Goal: Check status: Check status

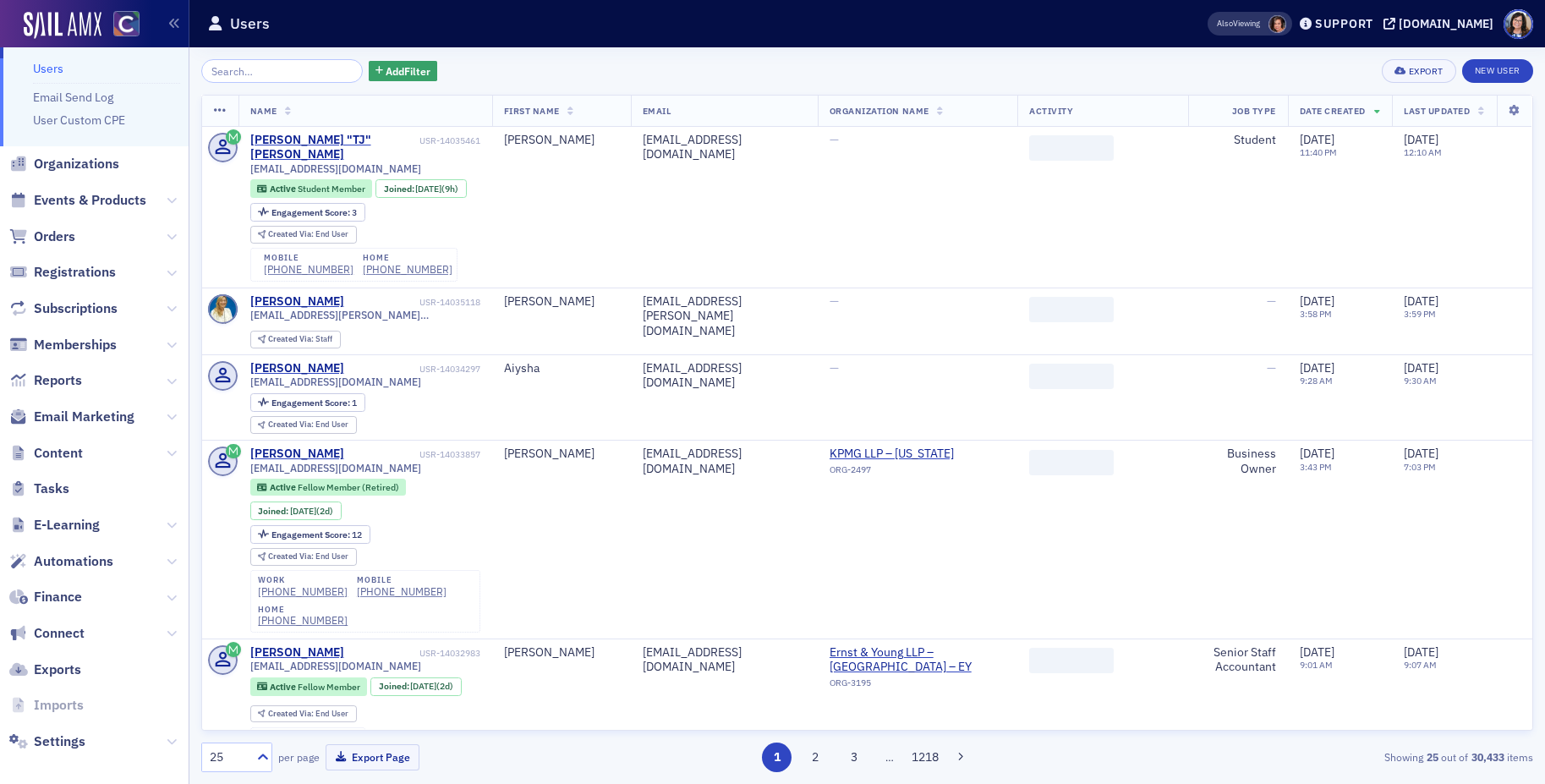
scroll to position [48, 0]
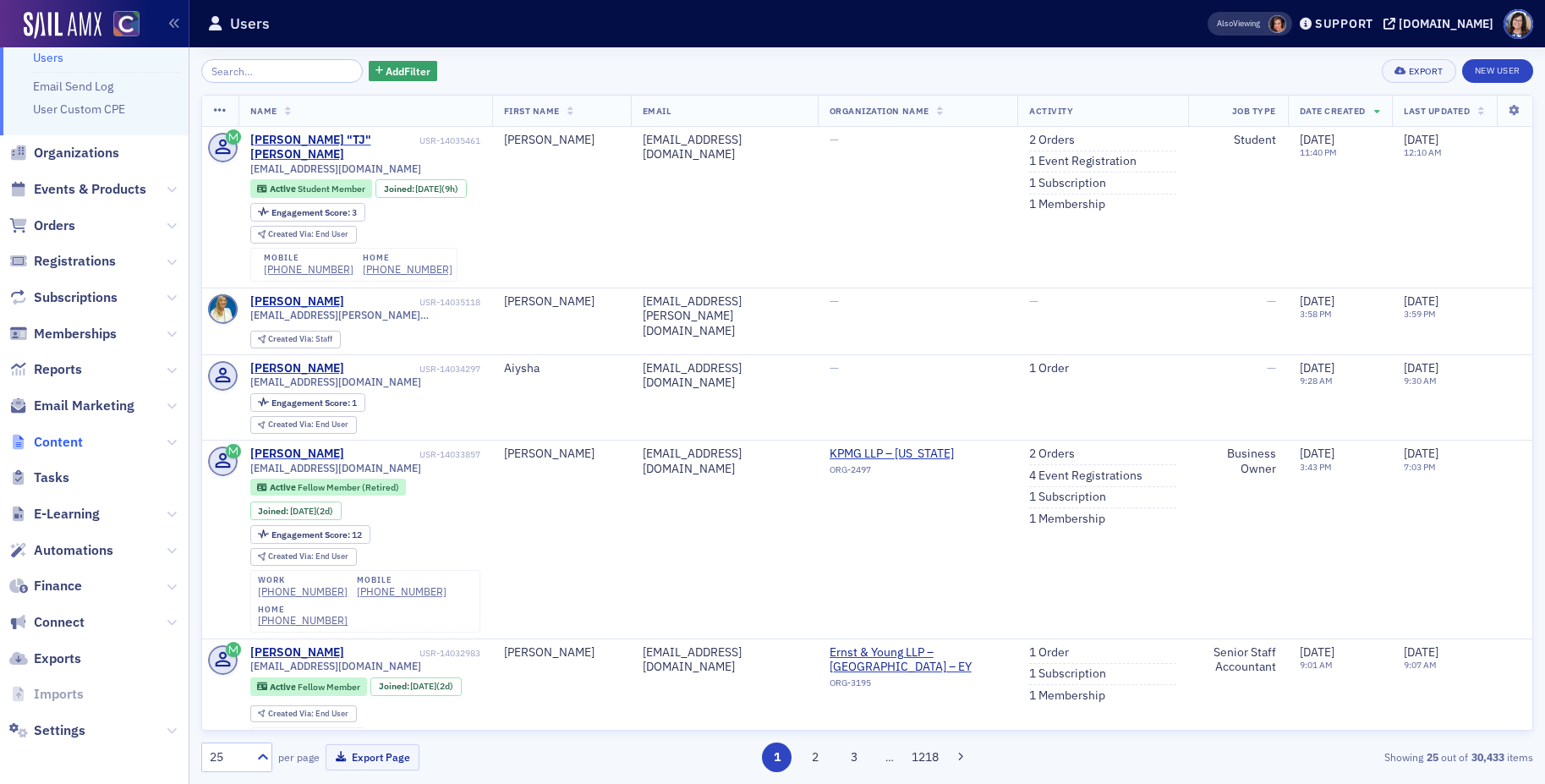
click at [54, 436] on span "Content" at bounding box center [58, 442] width 49 height 19
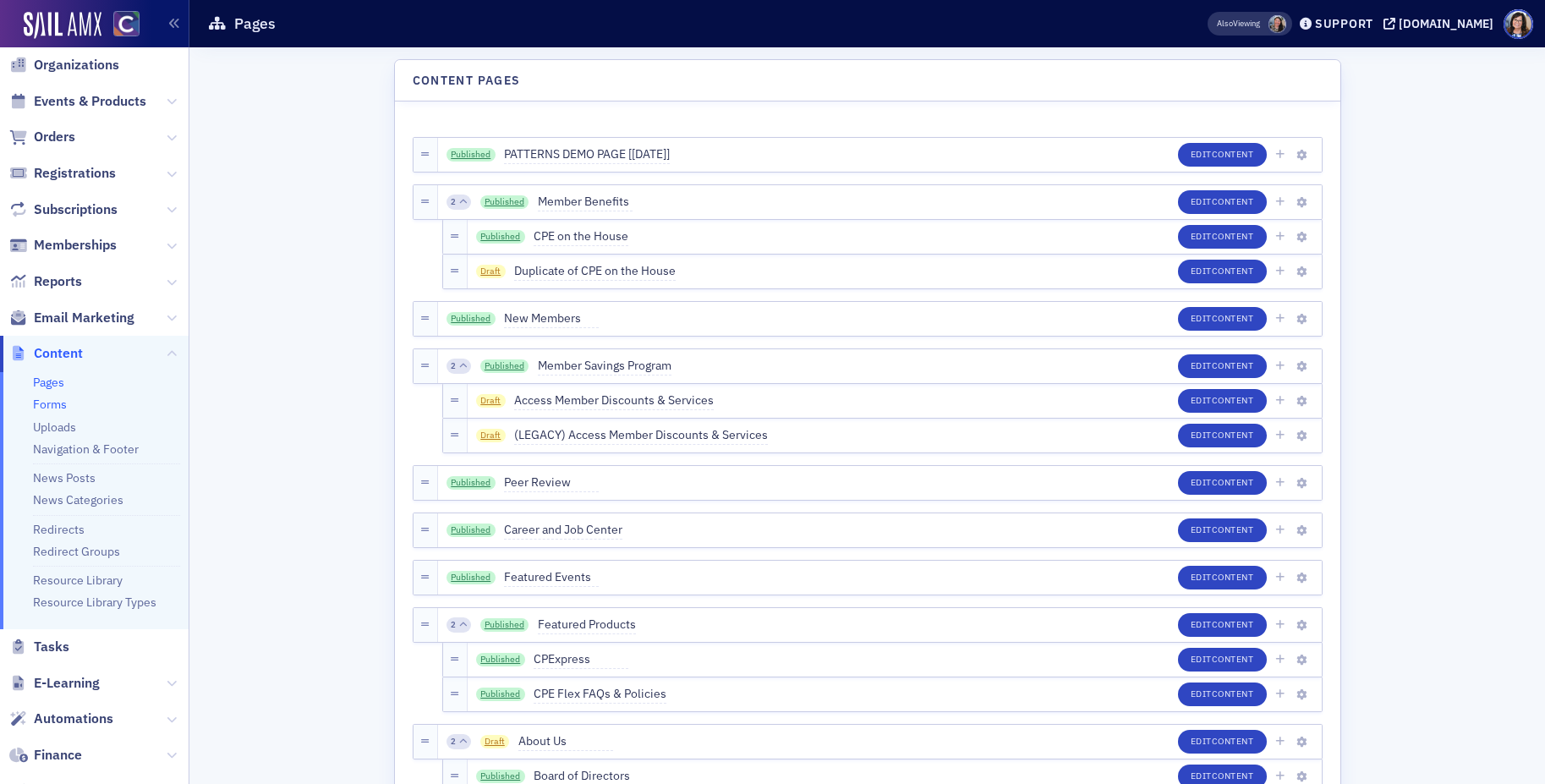
click at [47, 397] on link "Forms" at bounding box center [50, 404] width 34 height 15
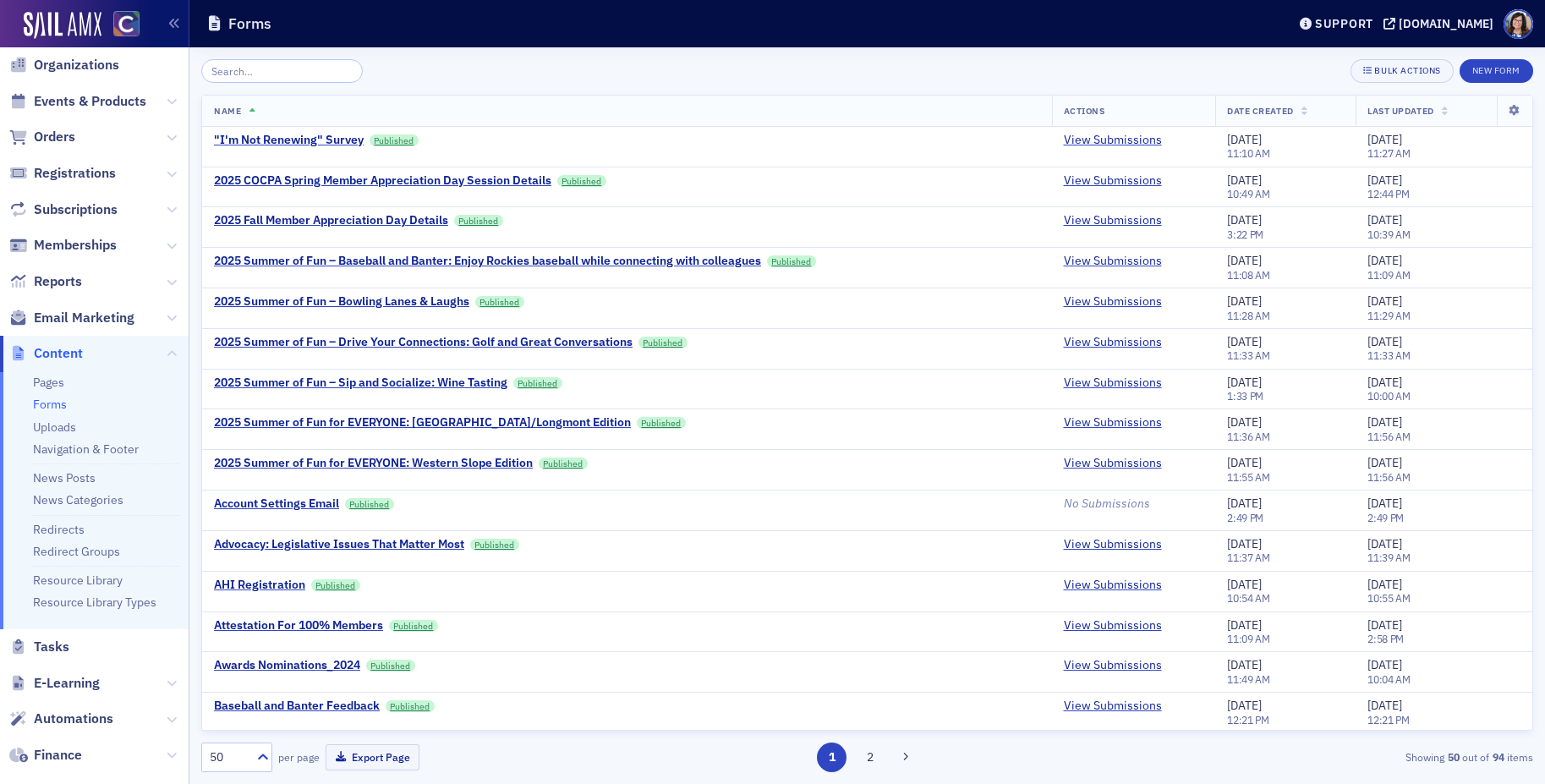
click at [273, 76] on input "search" at bounding box center [282, 71] width 162 height 24
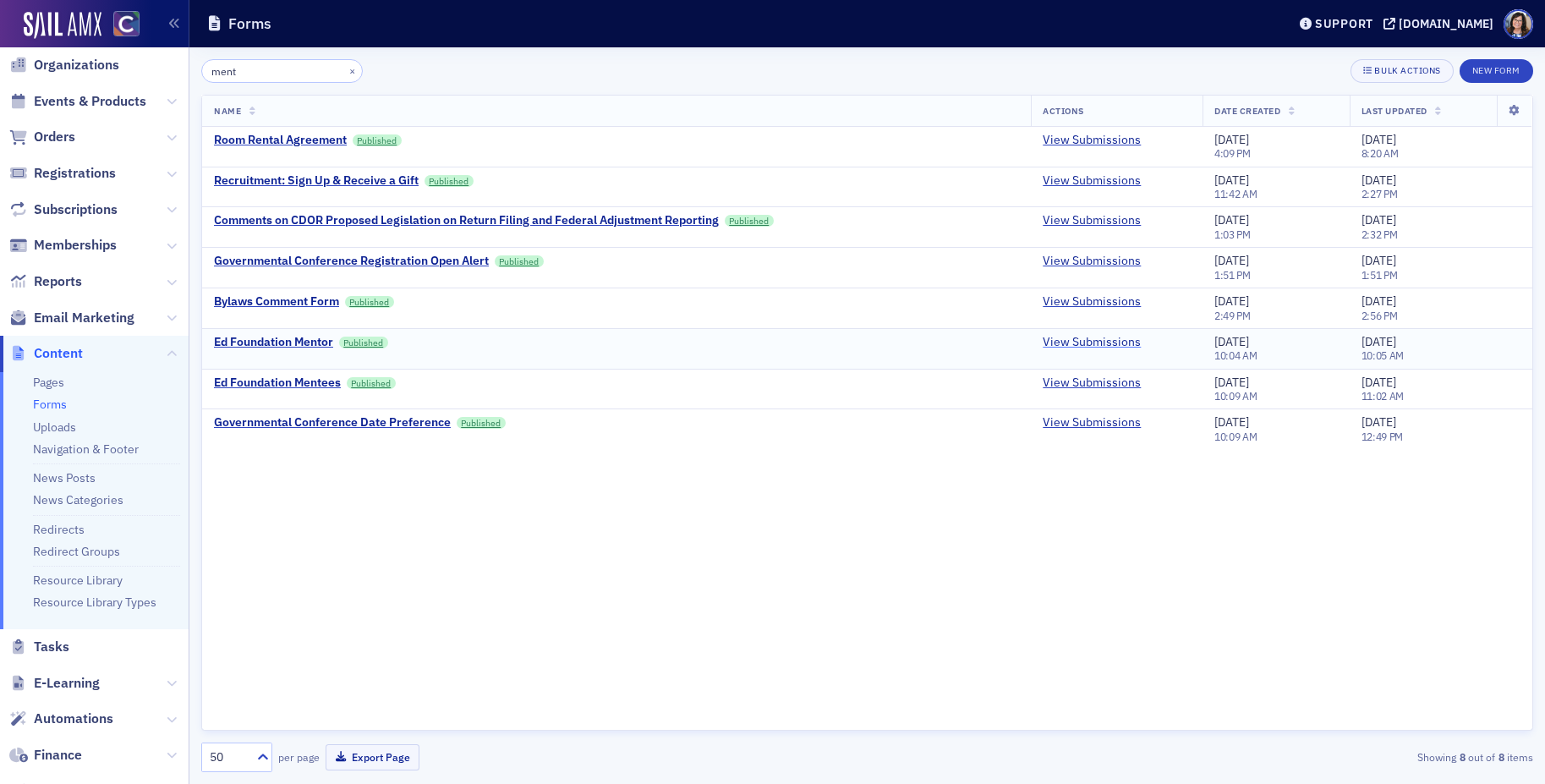
type input "ment"
click at [1069, 342] on link "View Submissions" at bounding box center [1092, 342] width 98 height 15
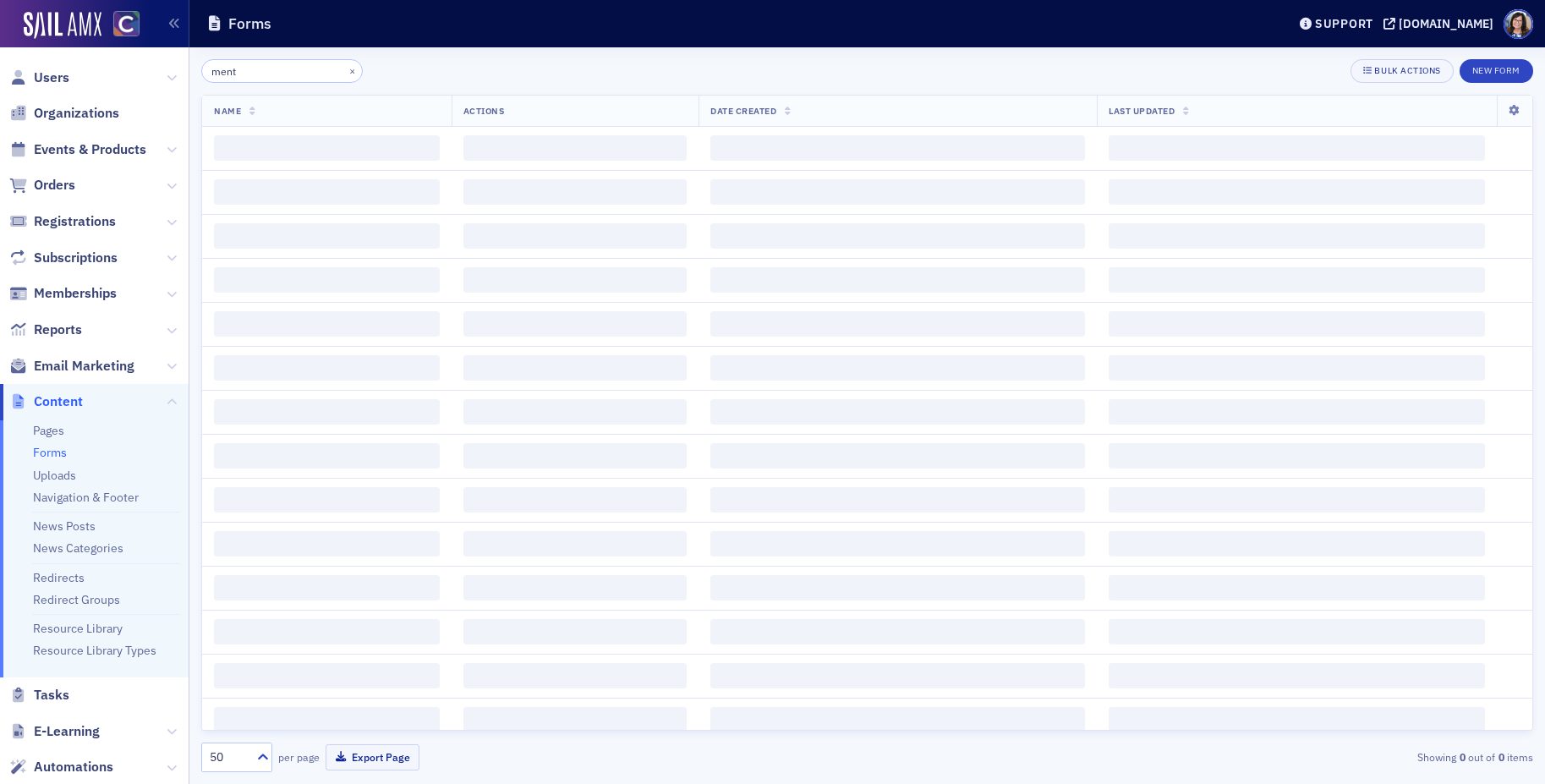
scroll to position [48, 0]
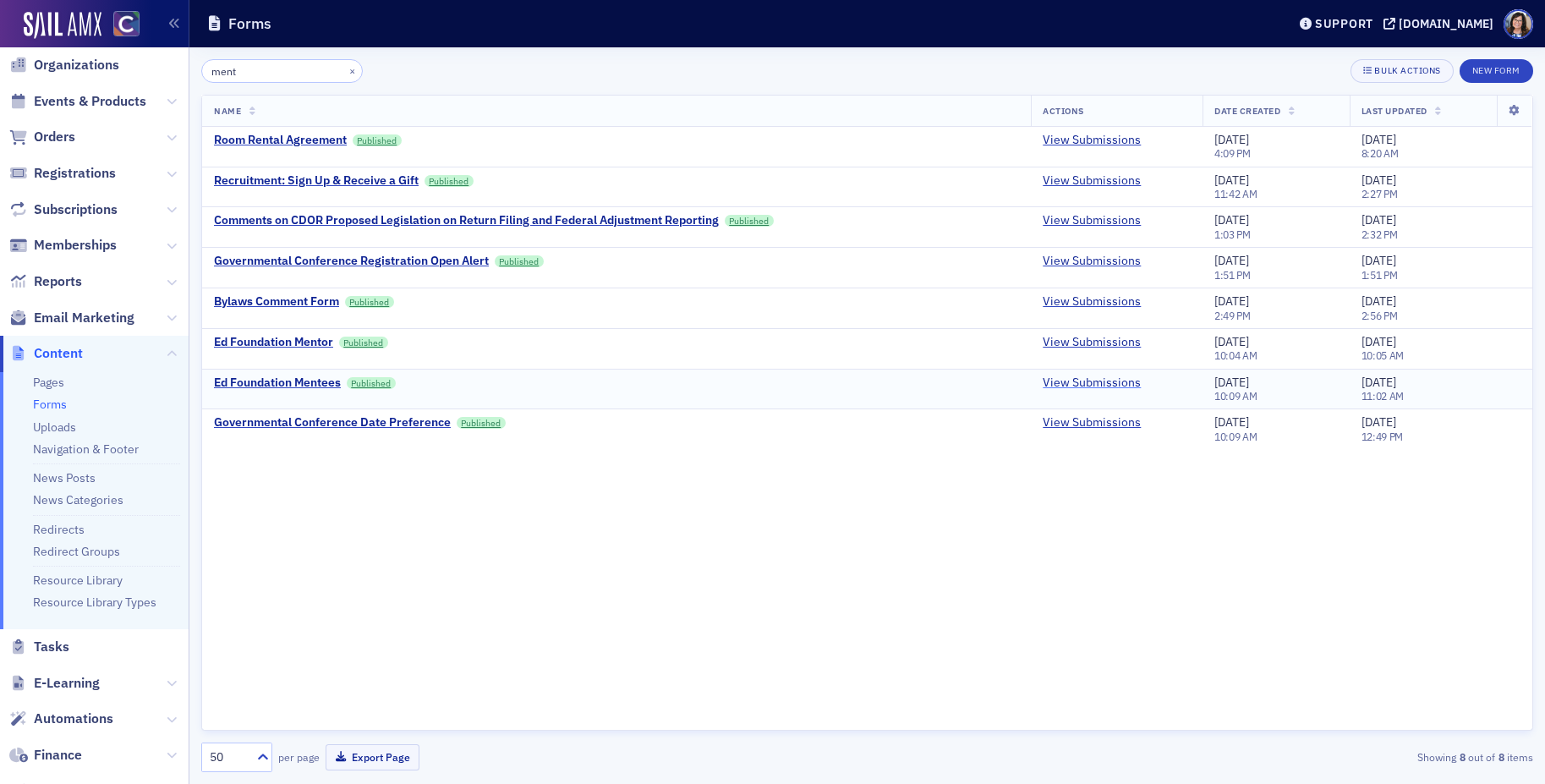
click at [1076, 382] on link "View Submissions" at bounding box center [1092, 382] width 98 height 15
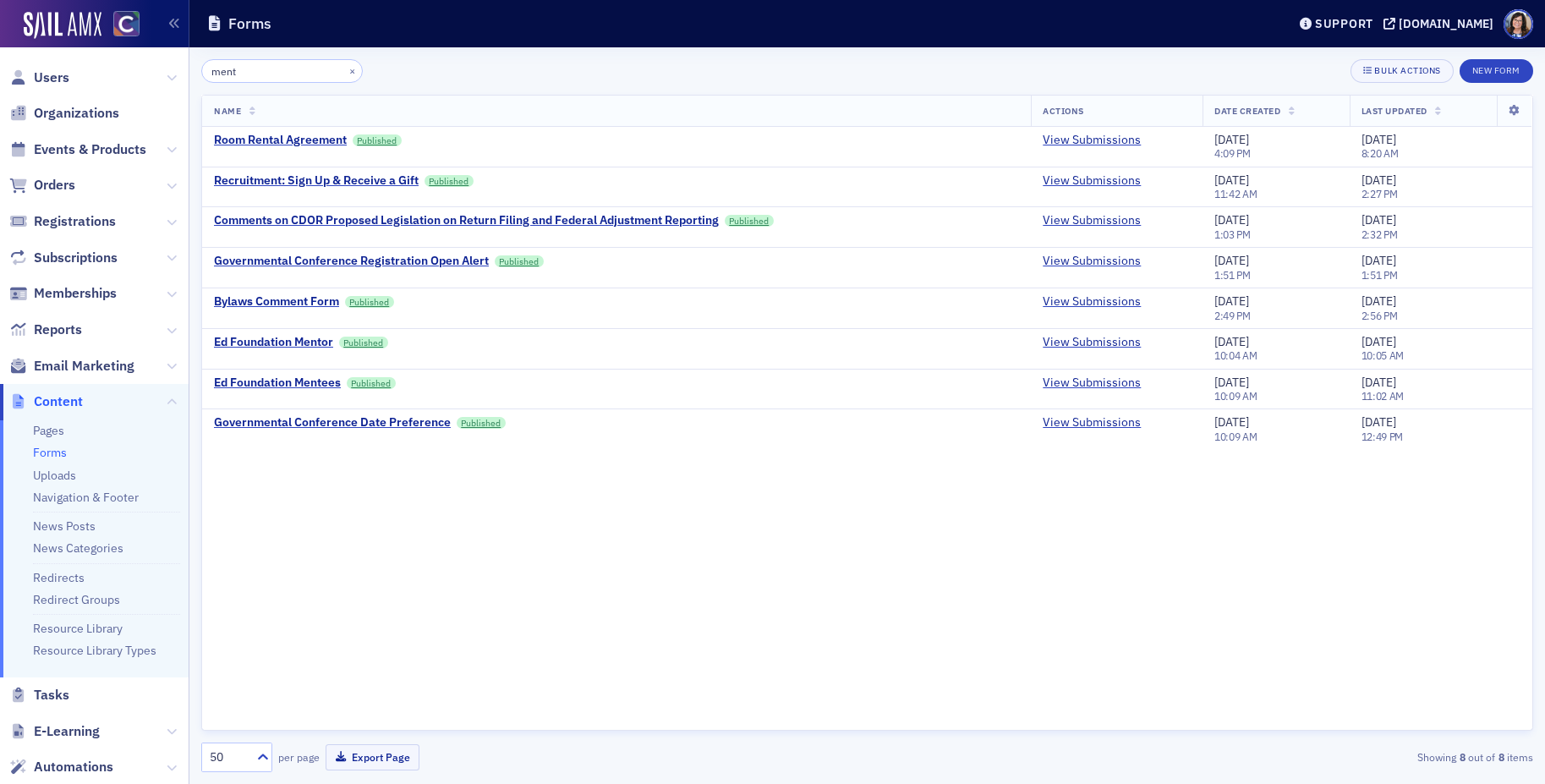
scroll to position [48, 0]
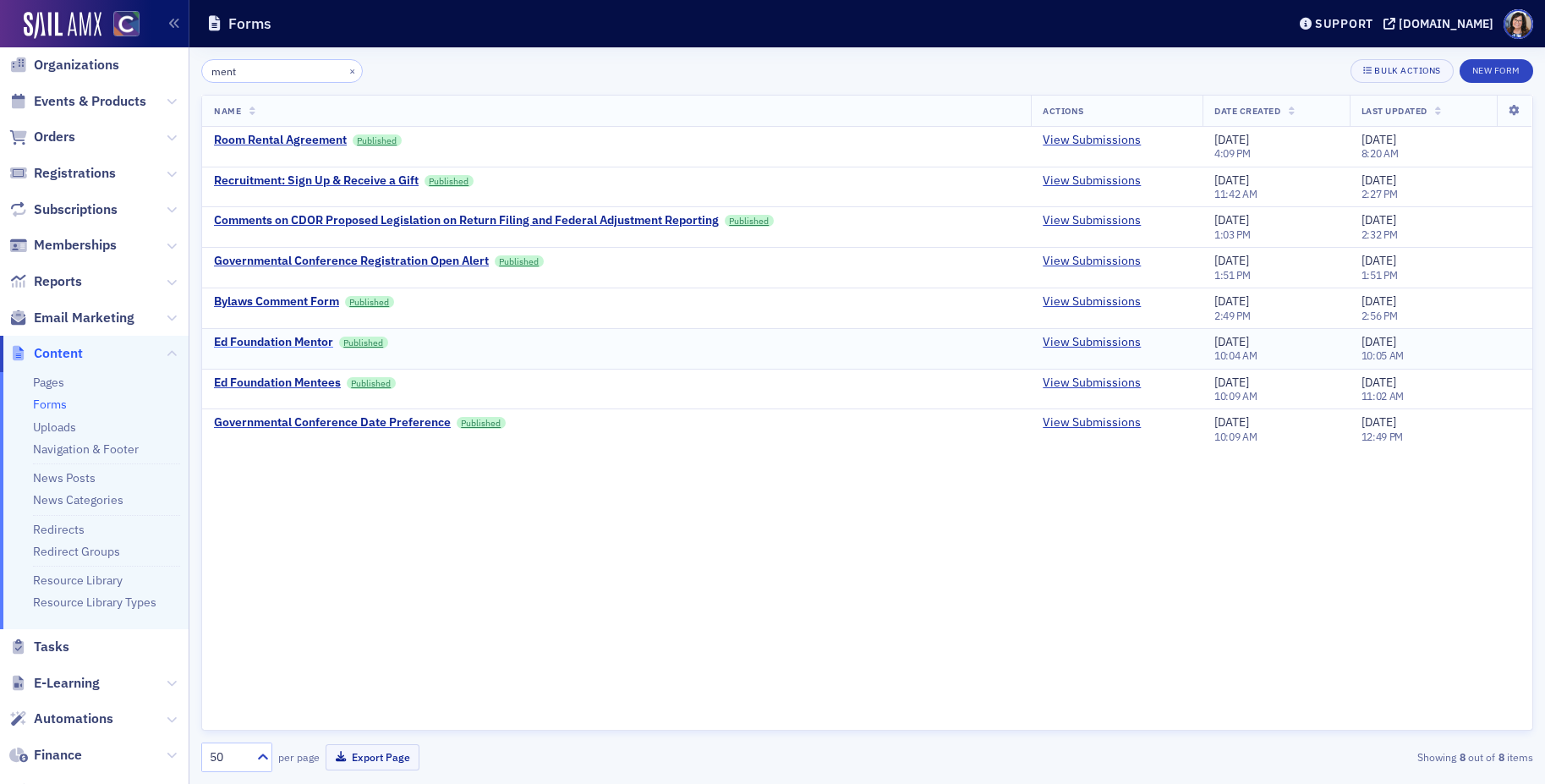
click at [306, 343] on div "Ed Foundation Mentor" at bounding box center [274, 342] width 119 height 15
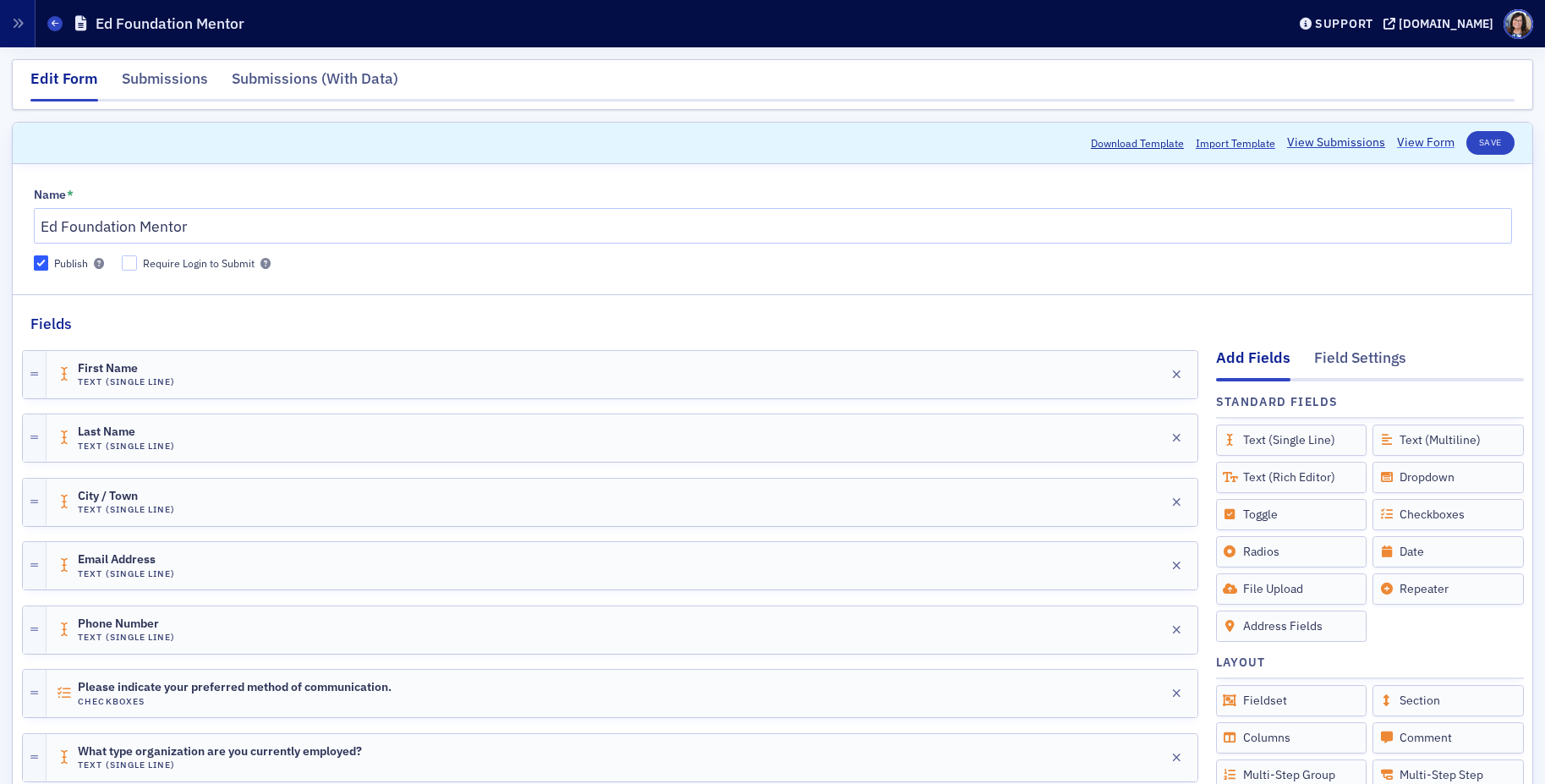
click at [1428, 142] on link "View Form" at bounding box center [1425, 142] width 58 height 18
click at [57, 20] on icon at bounding box center [55, 23] width 7 height 8
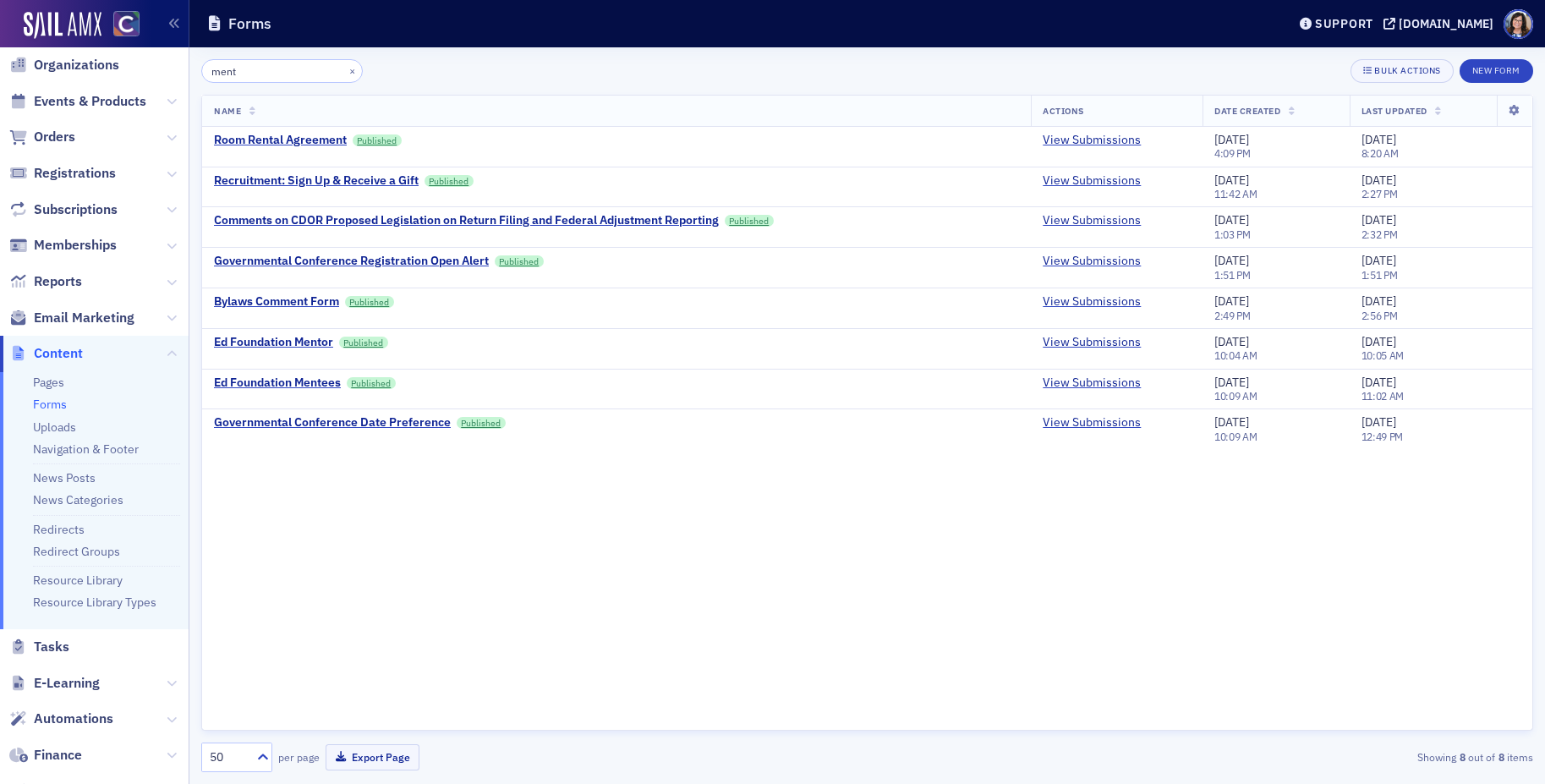
drag, startPoint x: 63, startPoint y: 317, endPoint x: 88, endPoint y: 299, distance: 30.8
click at [63, 317] on span "Email Marketing" at bounding box center [84, 317] width 100 height 19
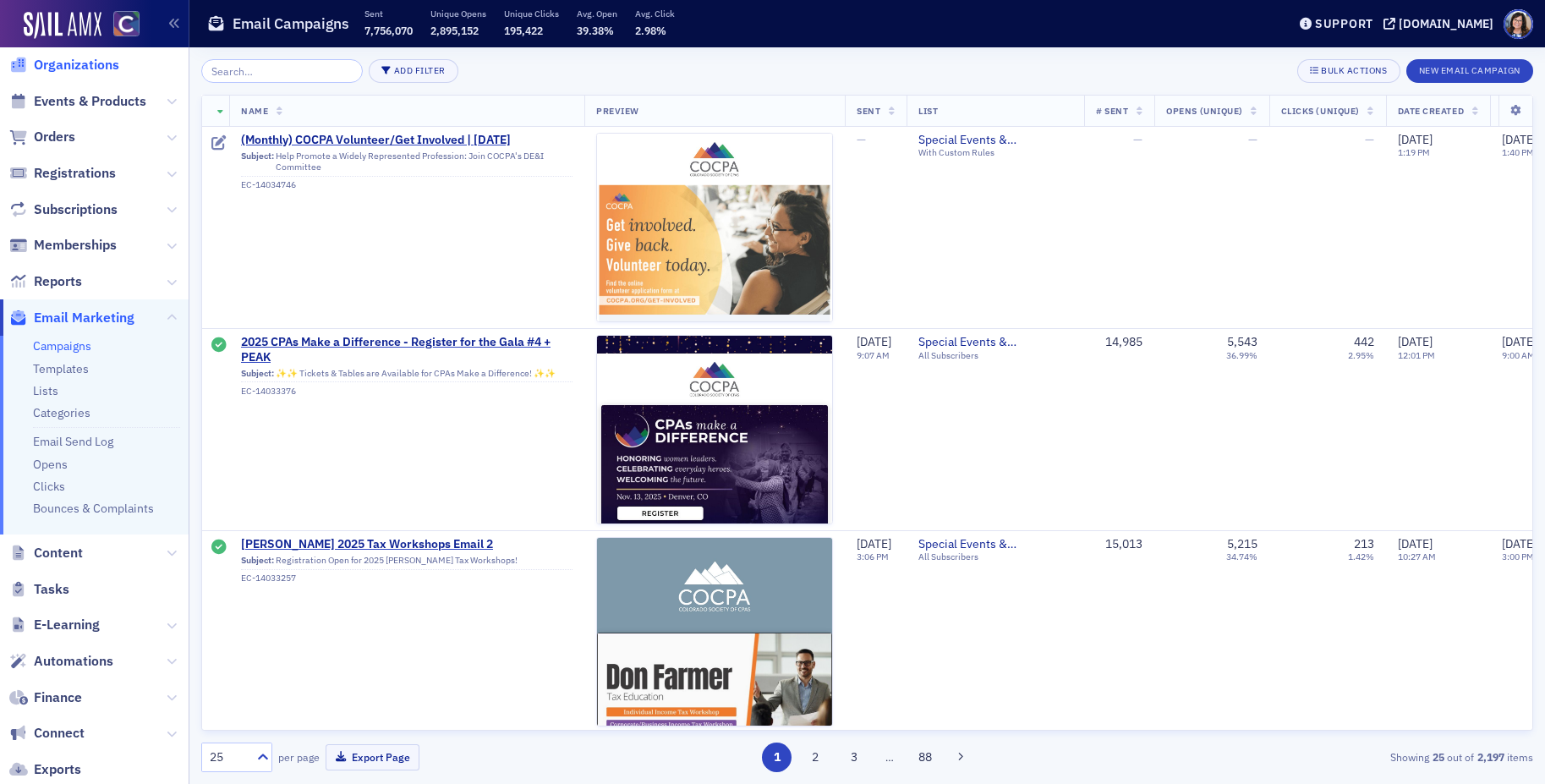
click at [88, 61] on span "Organizations" at bounding box center [76, 65] width 85 height 19
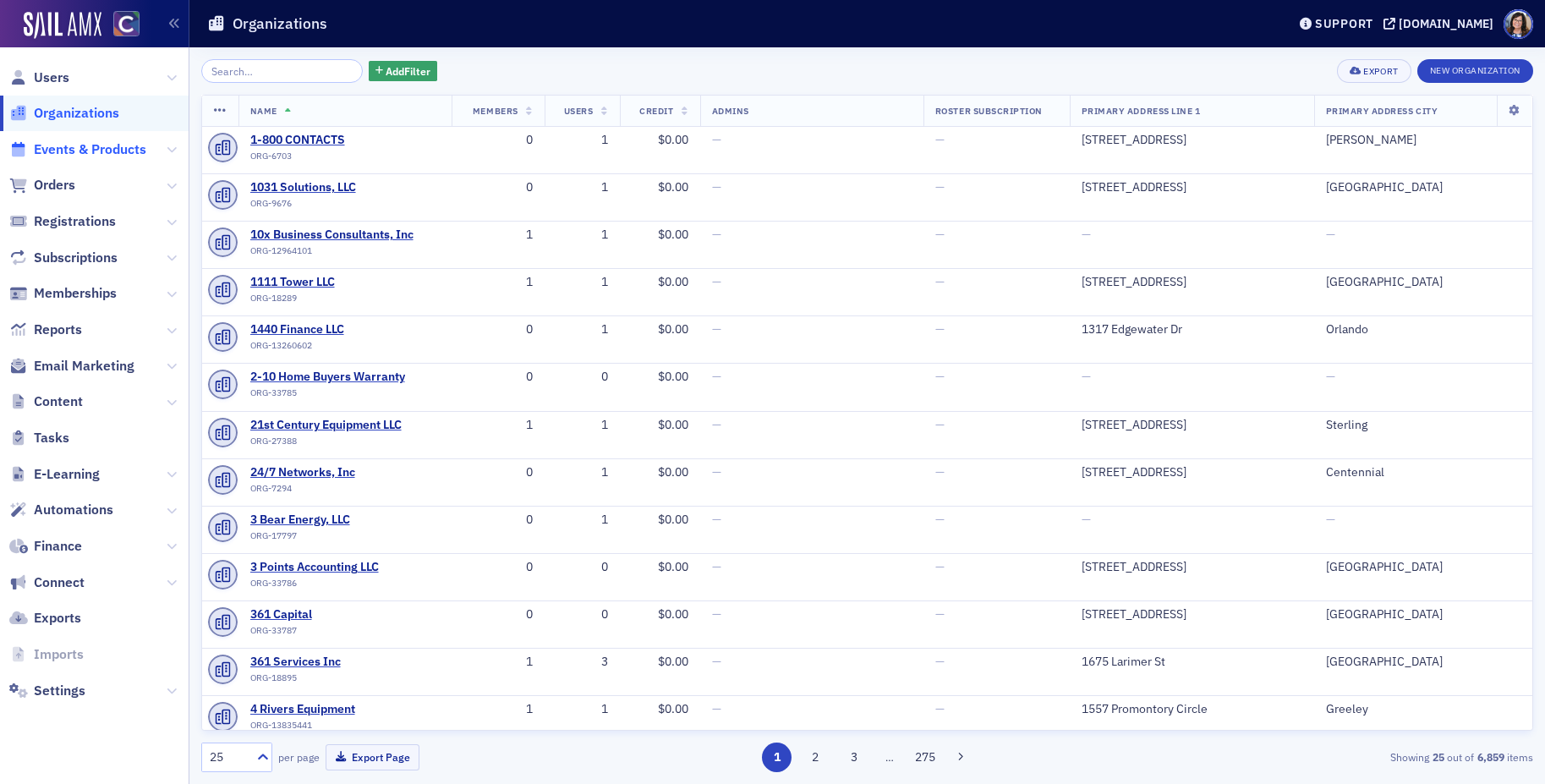
click at [74, 146] on span "Events & Products" at bounding box center [90, 149] width 112 height 19
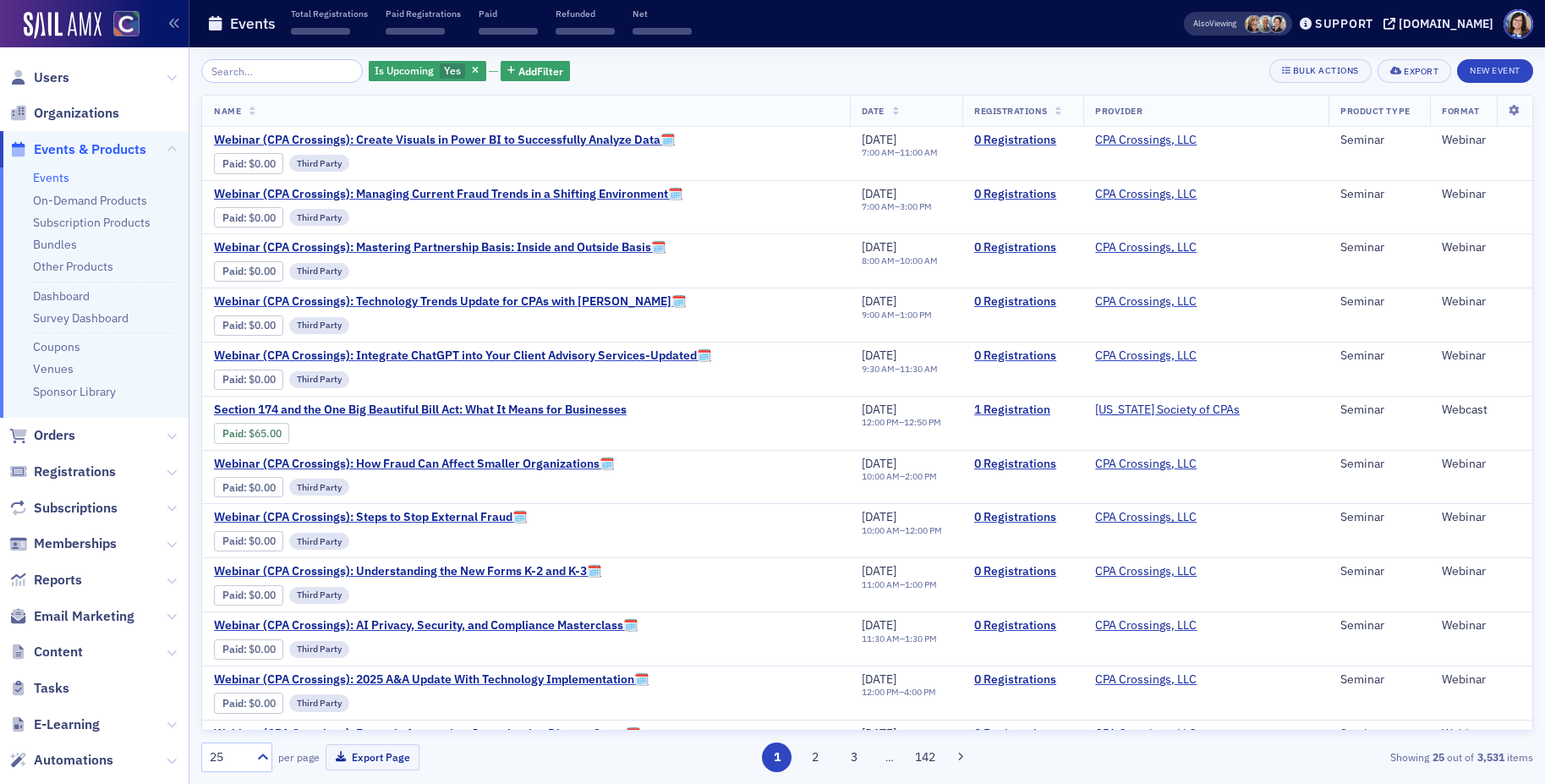
click at [245, 75] on input "search" at bounding box center [282, 71] width 162 height 24
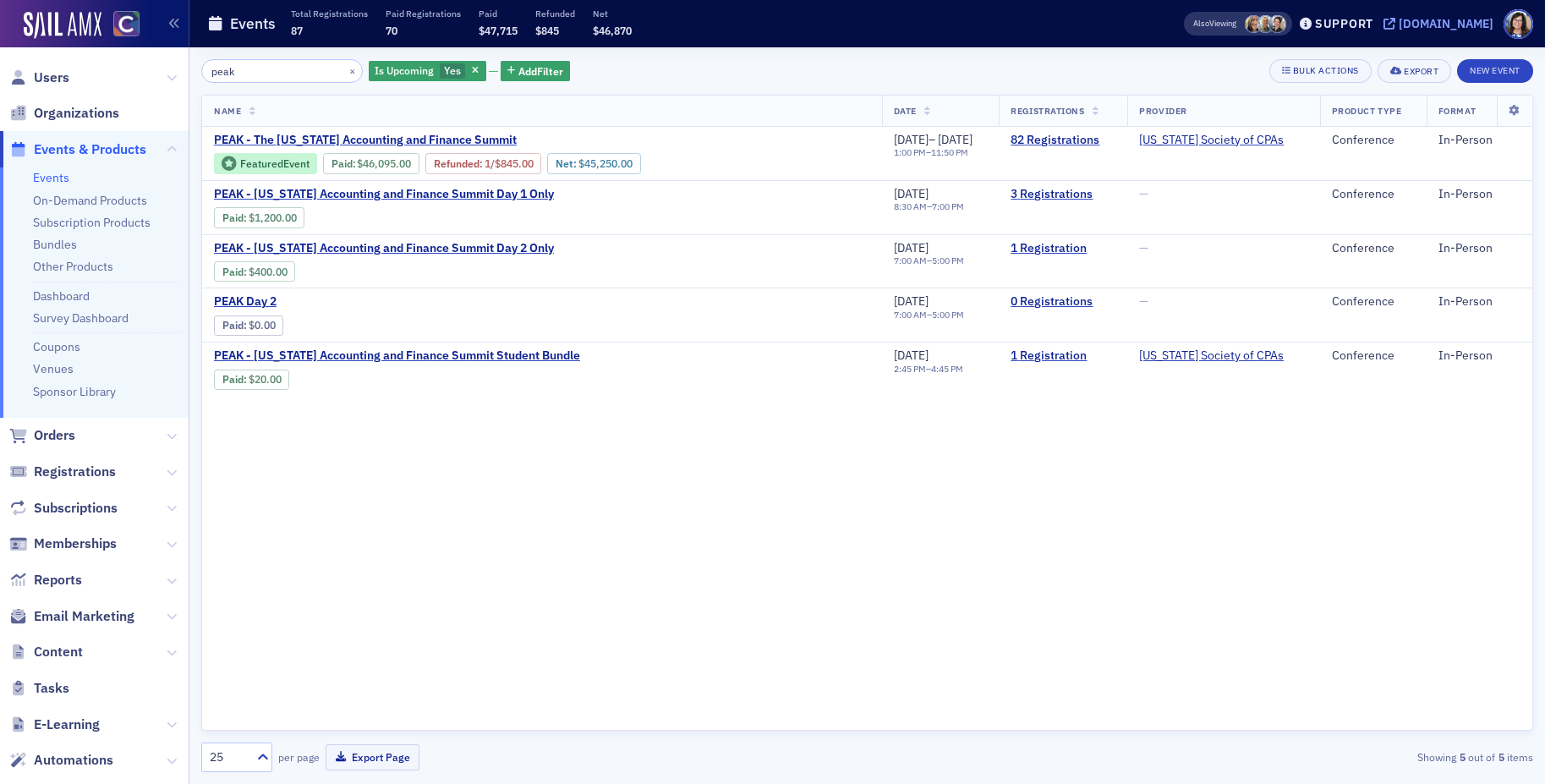
type input "peak"
click at [1395, 23] on icon at bounding box center [1389, 23] width 12 height 12
click at [70, 77] on span "Users" at bounding box center [94, 77] width 188 height 36
click at [56, 74] on span "Users" at bounding box center [52, 77] width 36 height 19
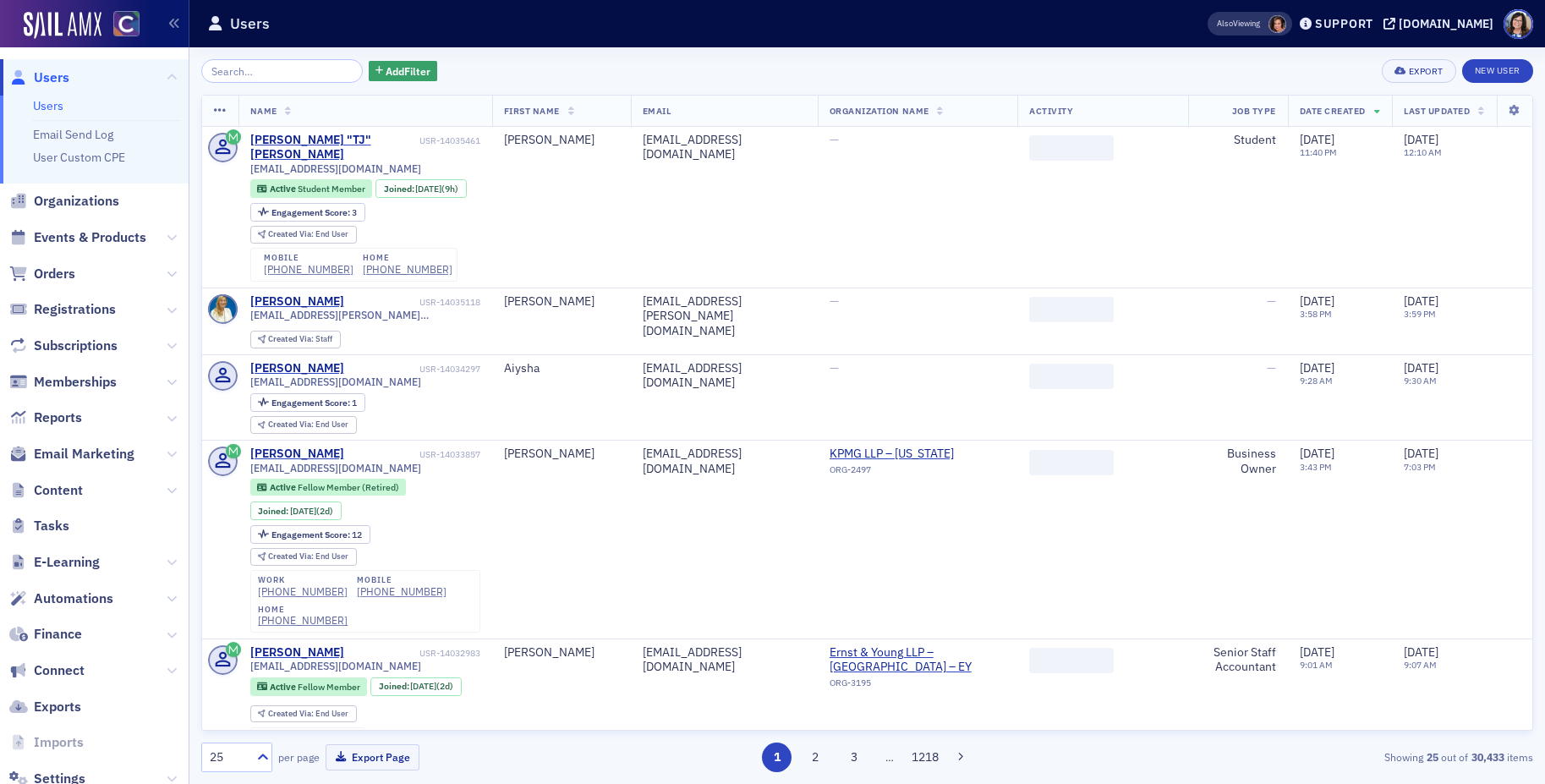
click at [267, 71] on input "search" at bounding box center [282, 71] width 162 height 24
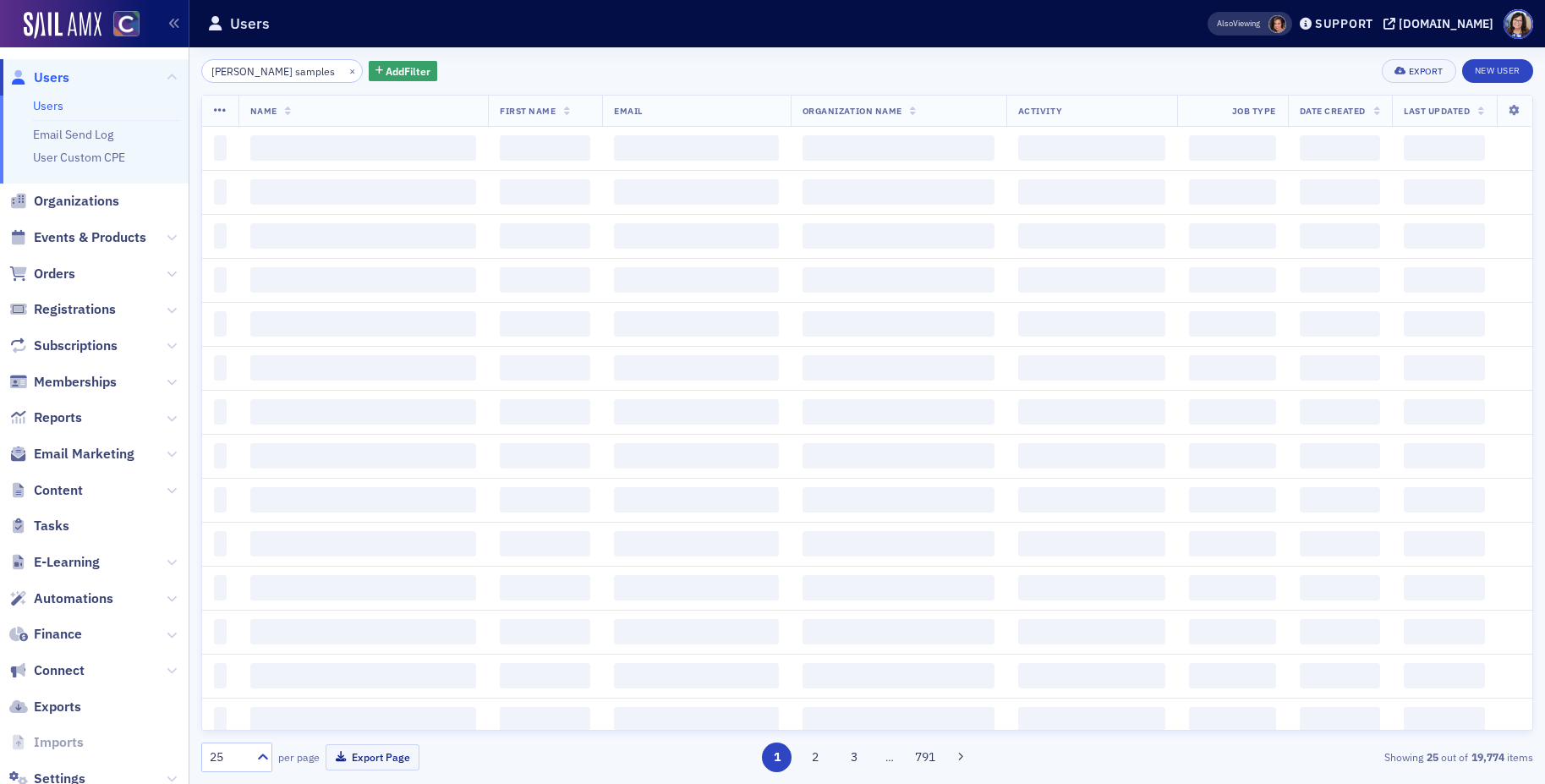
type input "[PERSON_NAME] samples"
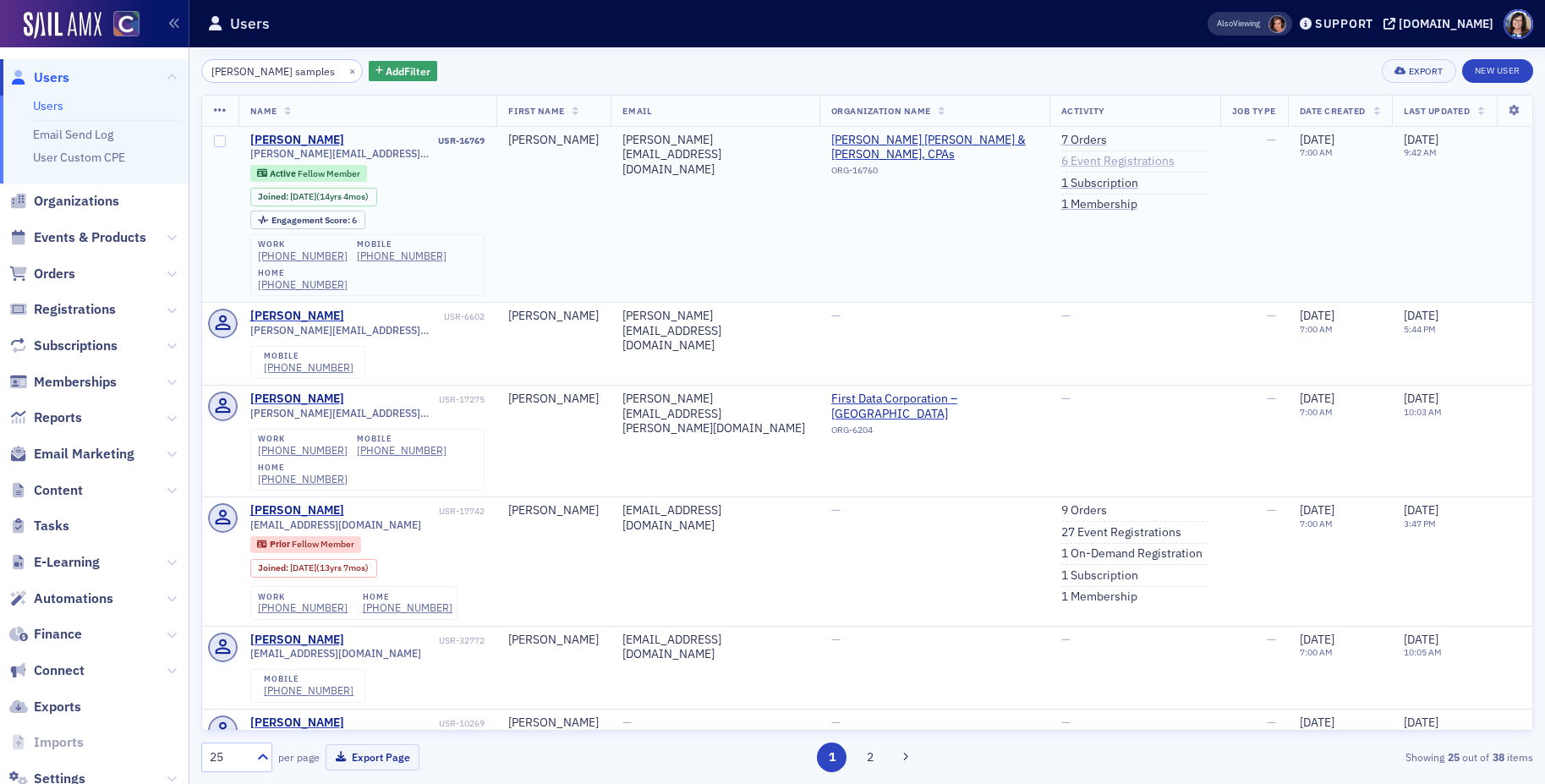
click at [1078, 159] on link "6 Event Registrations" at bounding box center [1117, 161] width 113 height 15
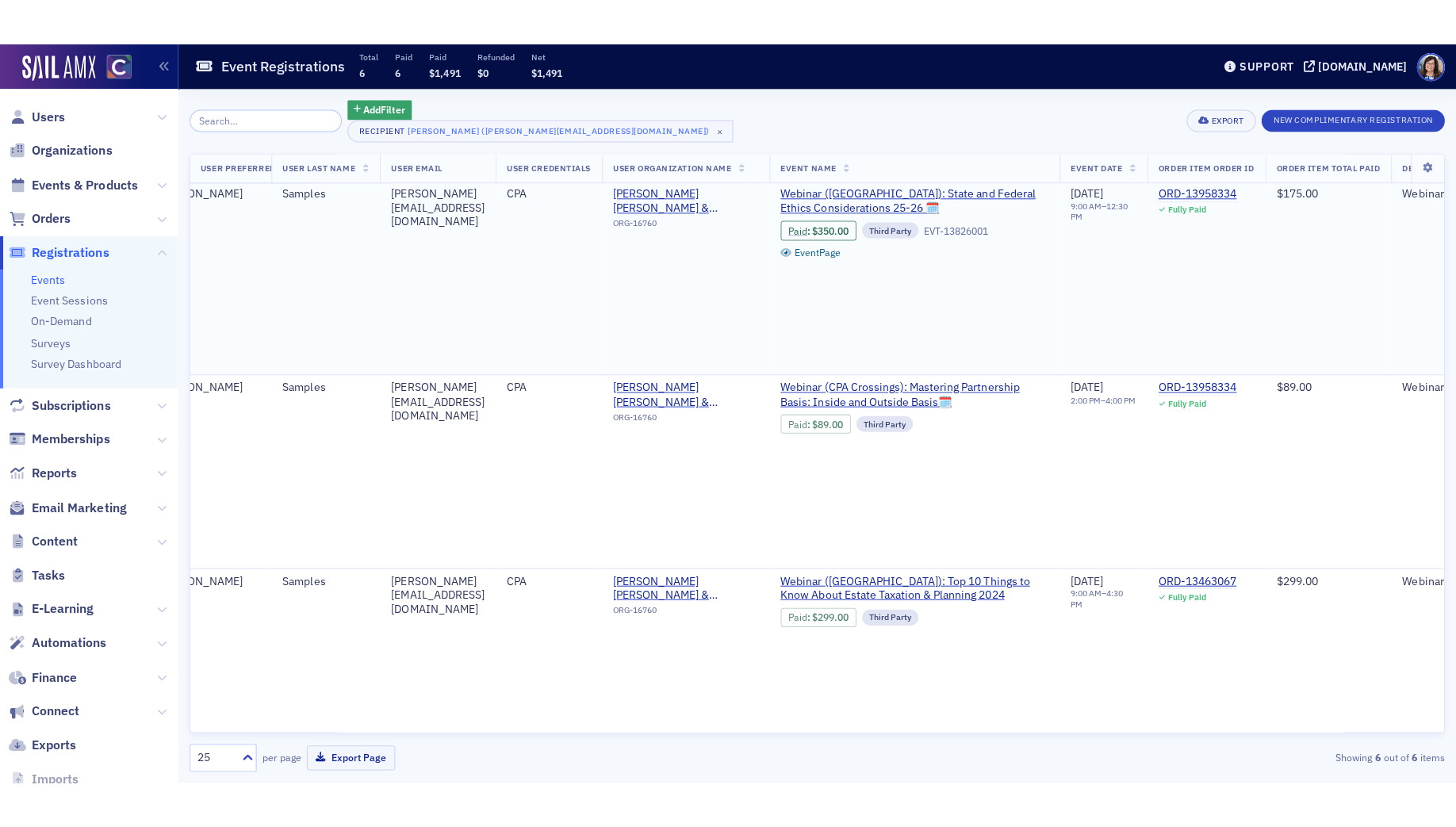
scroll to position [2, 458]
